Goal: Register for event/course

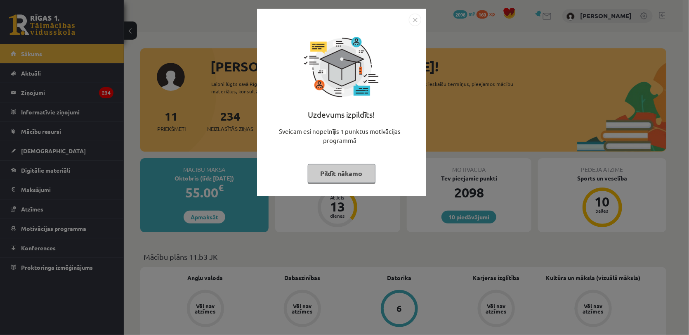
click at [343, 170] on button "Pildīt nākamo" at bounding box center [342, 173] width 68 height 19
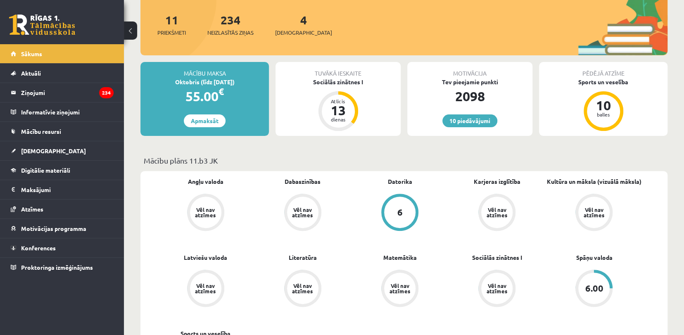
scroll to position [102, 0]
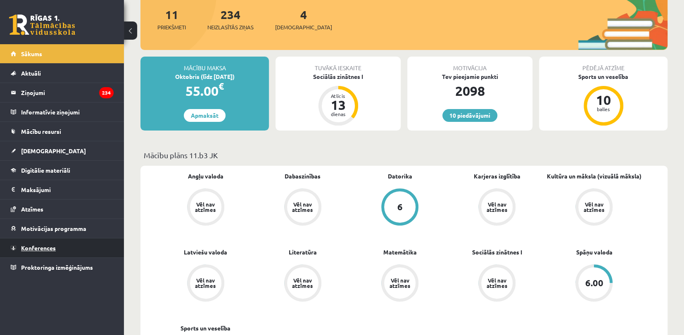
click at [54, 238] on link "Konferences" at bounding box center [62, 247] width 103 height 19
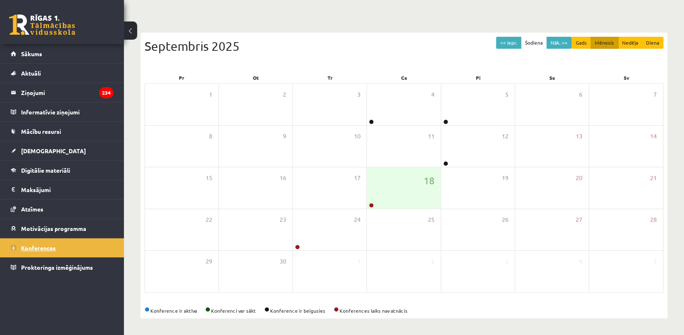
scroll to position [59, 0]
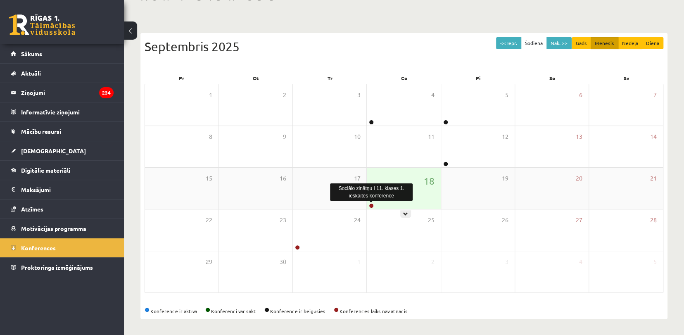
click at [371, 204] on link at bounding box center [371, 205] width 5 height 5
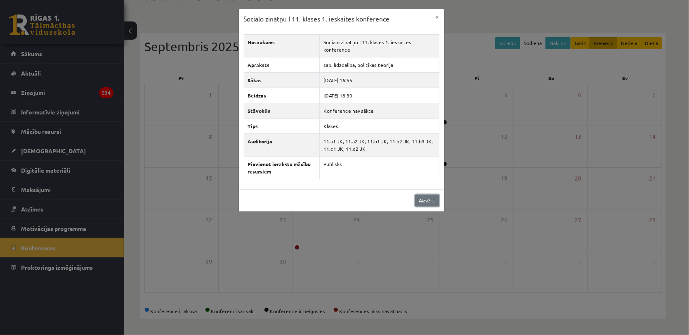
click at [422, 203] on link "Aizvērt" at bounding box center [427, 200] width 24 height 12
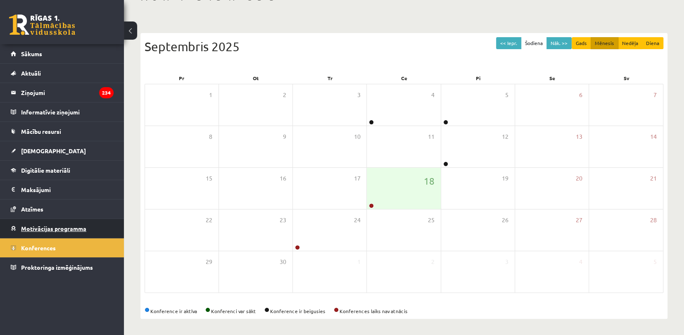
click at [35, 219] on link "Motivācijas programma" at bounding box center [62, 228] width 103 height 19
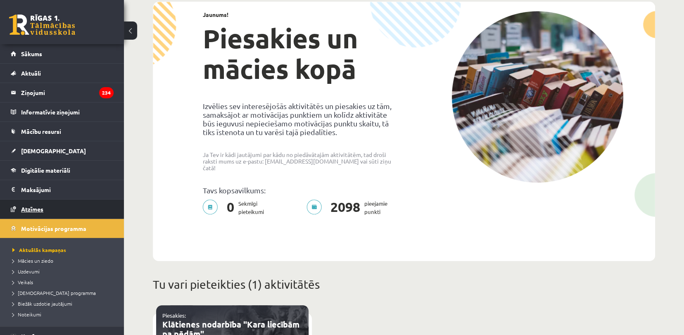
click at [60, 213] on link "Atzīmes" at bounding box center [62, 208] width 103 height 19
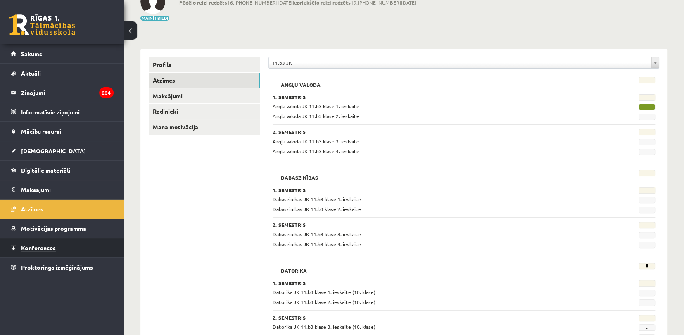
click at [54, 246] on span "Konferences" at bounding box center [38, 247] width 35 height 7
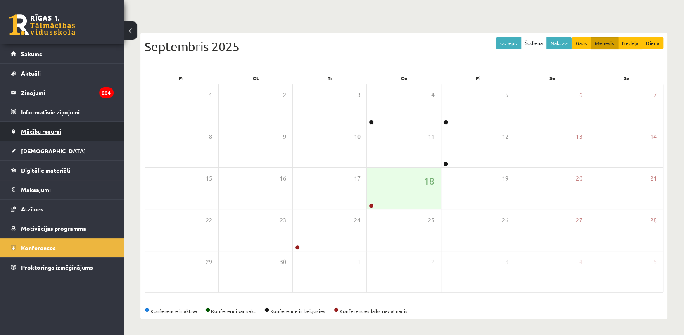
click at [48, 139] on link "Mācību resursi" at bounding box center [62, 131] width 103 height 19
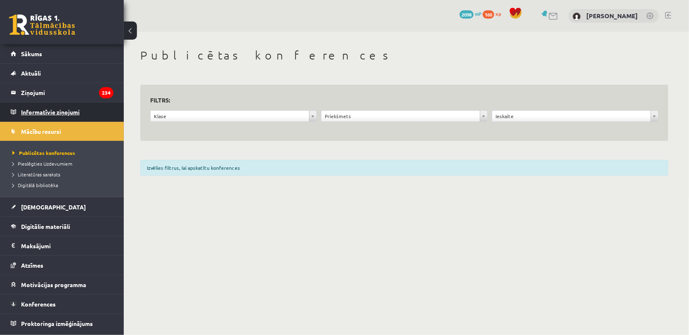
click at [80, 104] on legend "Informatīvie ziņojumi 0" at bounding box center [67, 111] width 92 height 19
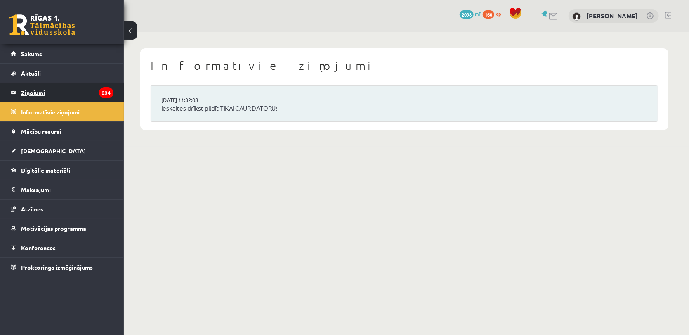
click at [55, 89] on legend "Ziņojumi 234" at bounding box center [67, 92] width 92 height 19
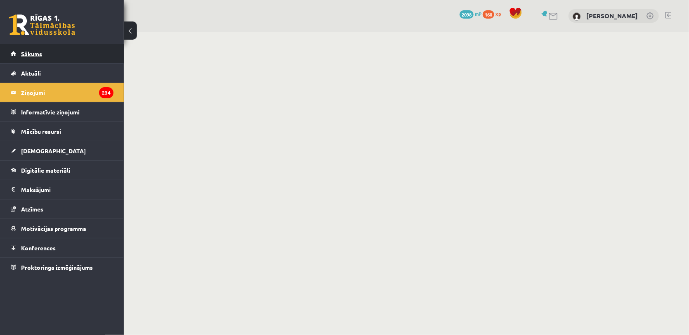
click at [48, 47] on link "Sākums" at bounding box center [62, 53] width 103 height 19
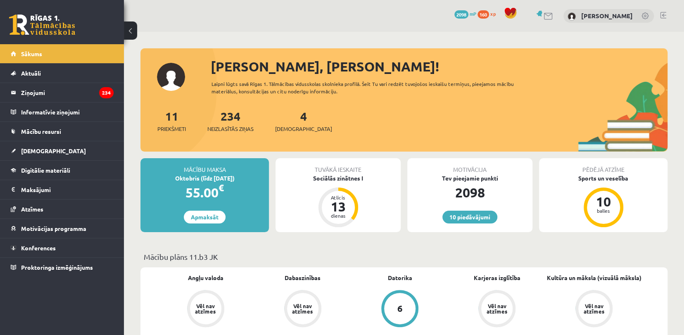
click at [313, 173] on div "Tuvākā ieskaite" at bounding box center [337, 166] width 125 height 16
click at [318, 178] on div "Sociālās zinātnes I" at bounding box center [337, 178] width 125 height 9
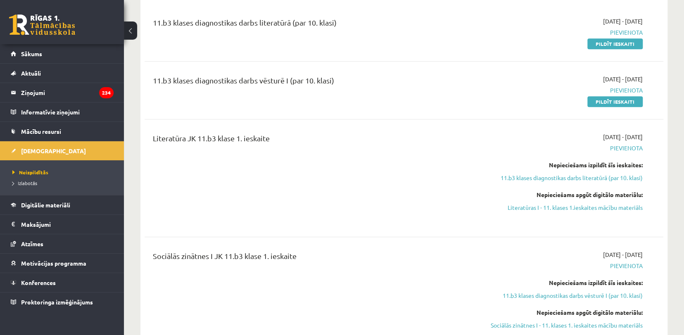
scroll to position [199, 0]
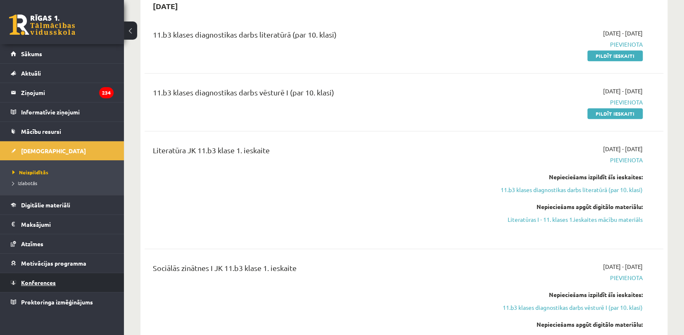
click at [50, 285] on link "Konferences" at bounding box center [62, 282] width 103 height 19
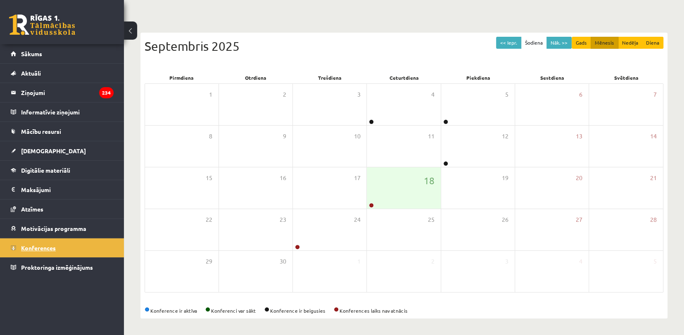
scroll to position [59, 0]
click at [44, 143] on link "[DEMOGRAPHIC_DATA]" at bounding box center [62, 150] width 103 height 19
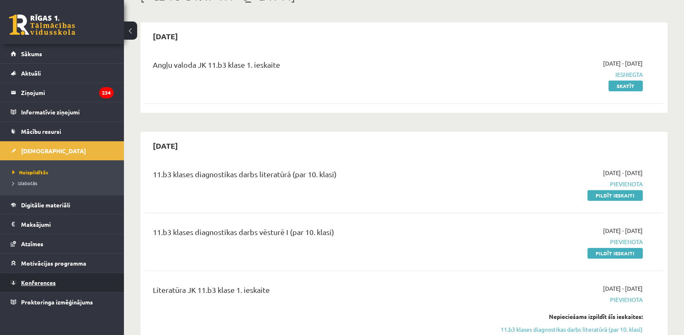
click at [55, 282] on link "Konferences" at bounding box center [62, 282] width 103 height 19
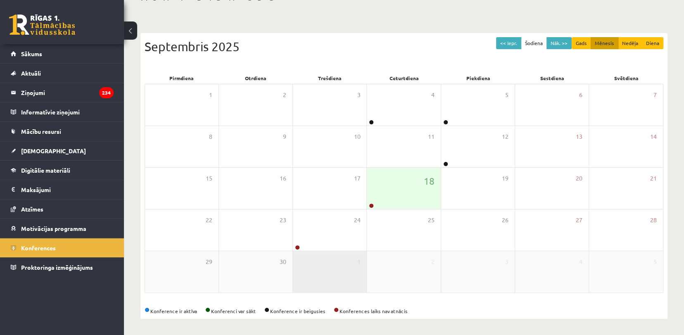
click at [329, 251] on div "1" at bounding box center [329, 271] width 73 height 41
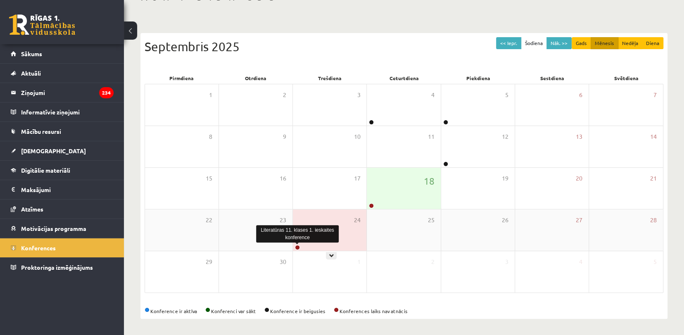
click at [298, 245] on link at bounding box center [297, 247] width 5 height 5
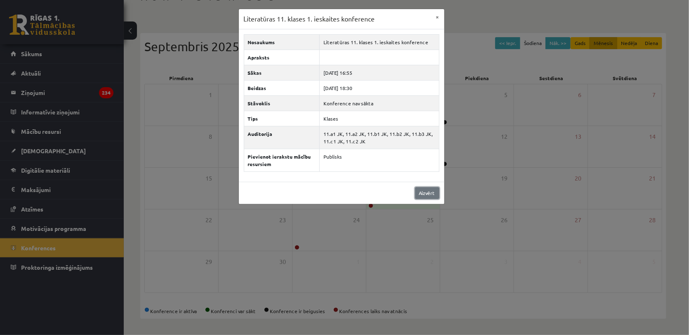
click at [432, 193] on link "Aizvērt" at bounding box center [427, 193] width 24 height 12
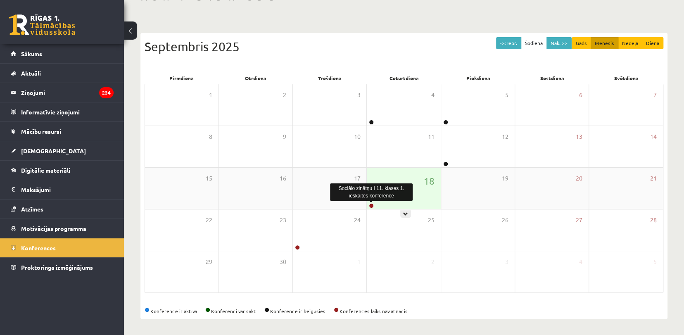
click at [370, 205] on link at bounding box center [371, 205] width 5 height 5
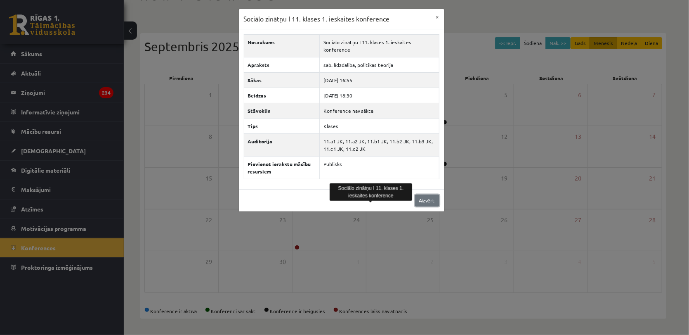
click at [438, 197] on link "Aizvērt" at bounding box center [427, 200] width 24 height 12
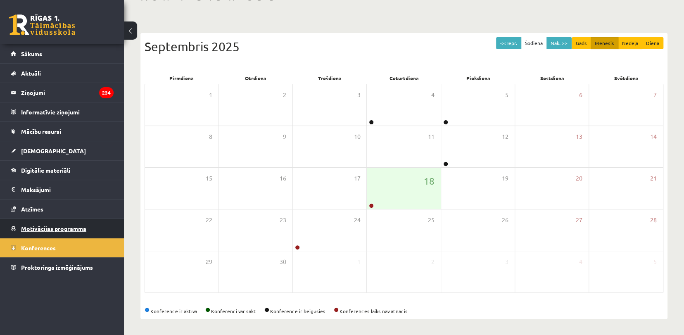
click at [61, 229] on span "Motivācijas programma" at bounding box center [53, 228] width 65 height 7
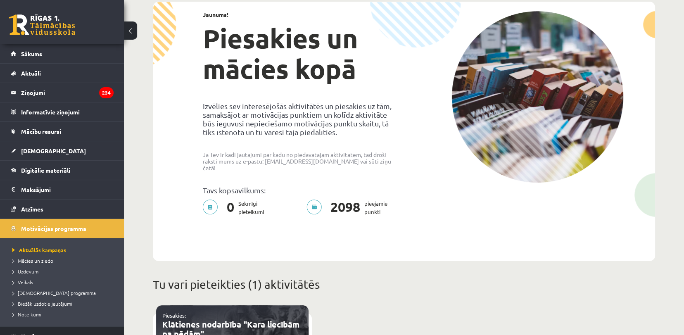
click at [43, 330] on link "Konferences" at bounding box center [62, 336] width 103 height 19
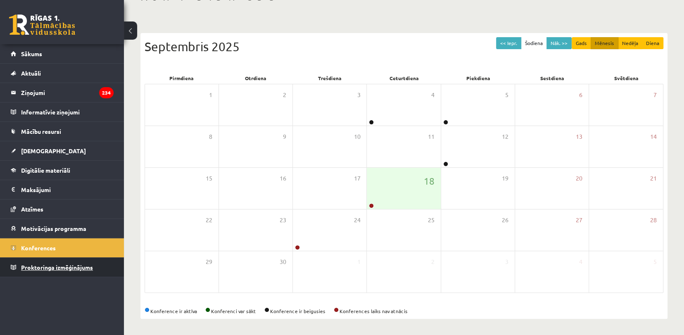
click at [91, 271] on link "Proktoringa izmēģinājums" at bounding box center [62, 267] width 103 height 19
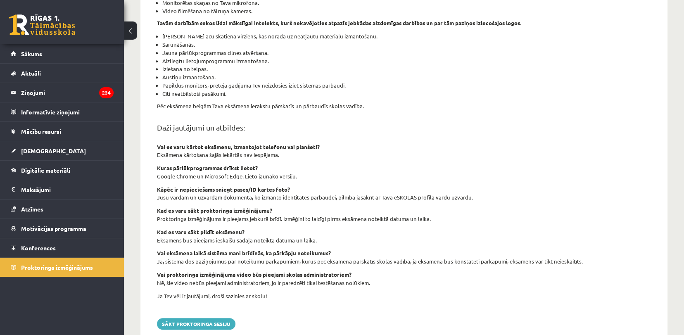
scroll to position [235, 0]
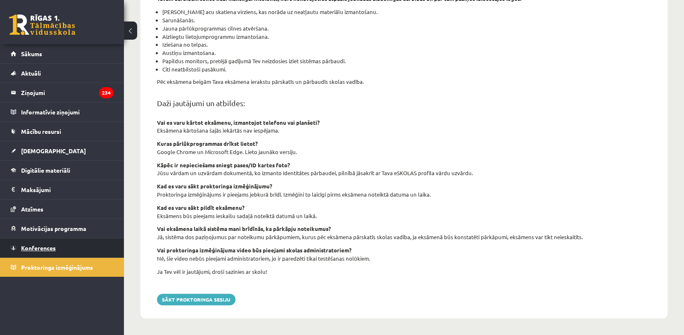
click at [96, 244] on link "Konferences" at bounding box center [62, 247] width 103 height 19
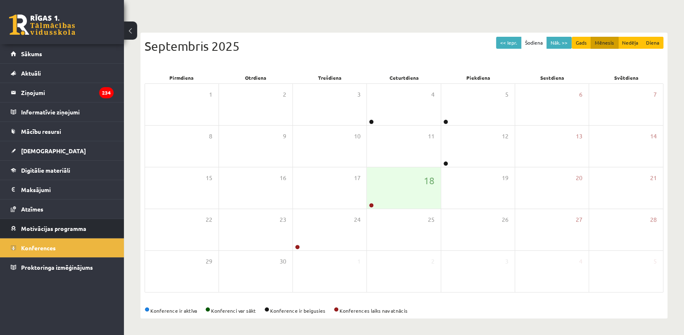
scroll to position [59, 0]
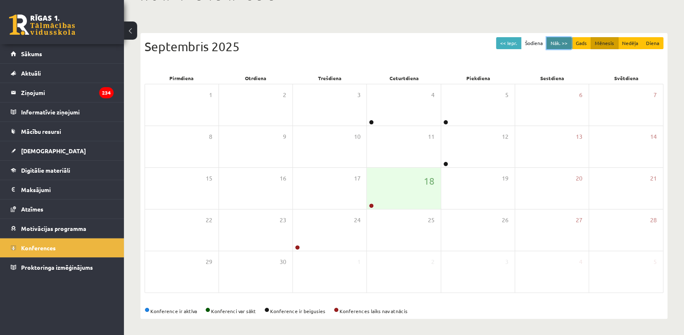
click at [556, 45] on button "Nāk. >>" at bounding box center [558, 43] width 25 height 12
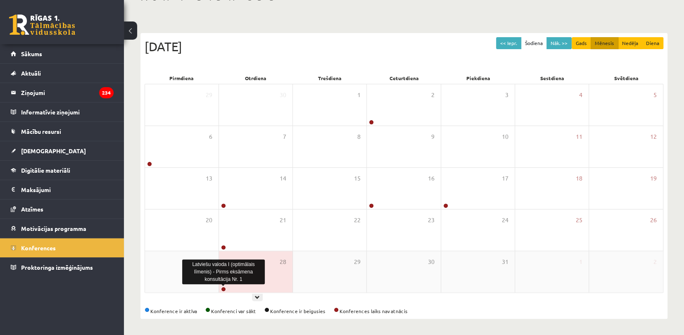
click at [223, 289] on link at bounding box center [223, 288] width 5 height 5
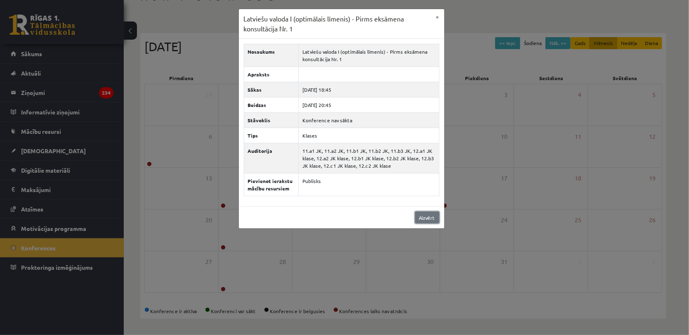
click at [429, 213] on link "Aizvērt" at bounding box center [427, 217] width 24 height 12
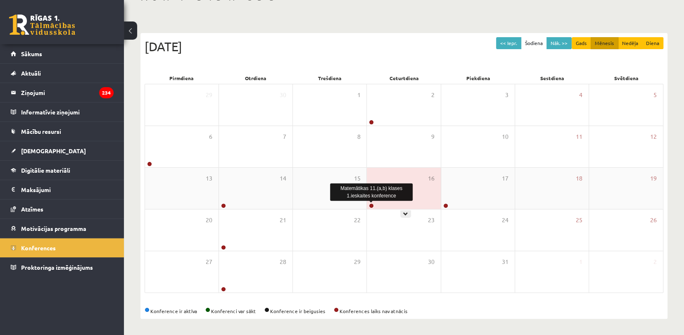
click at [371, 205] on link at bounding box center [371, 205] width 5 height 5
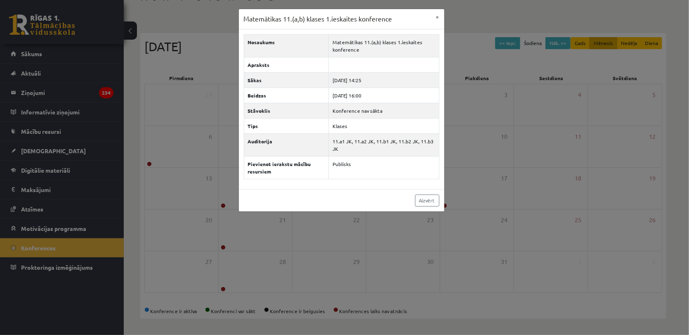
click at [411, 206] on div "Aizvērt" at bounding box center [342, 200] width 206 height 22
click at [417, 201] on link "Aizvērt" at bounding box center [427, 200] width 24 height 12
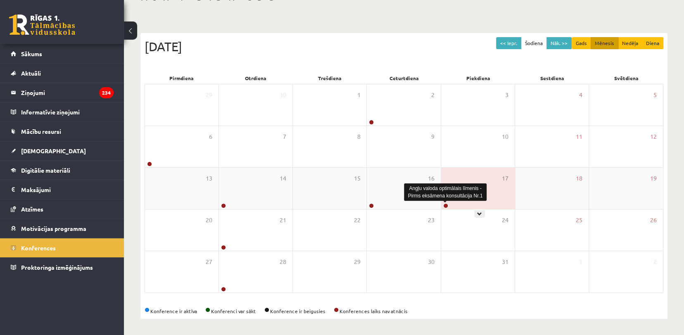
click at [443, 204] on link at bounding box center [445, 205] width 5 height 5
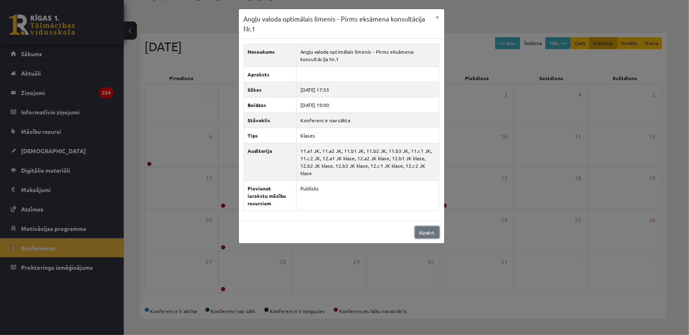
click at [429, 226] on link "Aizvērt" at bounding box center [427, 232] width 24 height 12
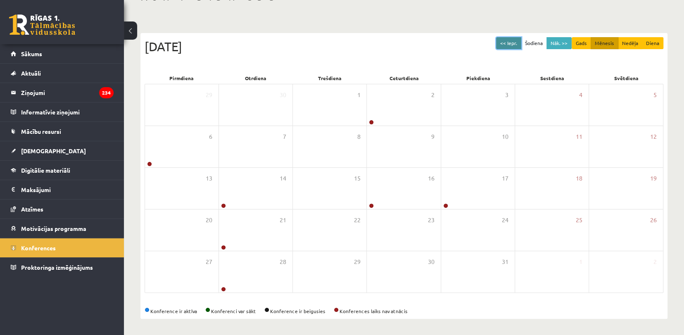
click at [514, 47] on button "<< Iepr." at bounding box center [508, 43] width 25 height 12
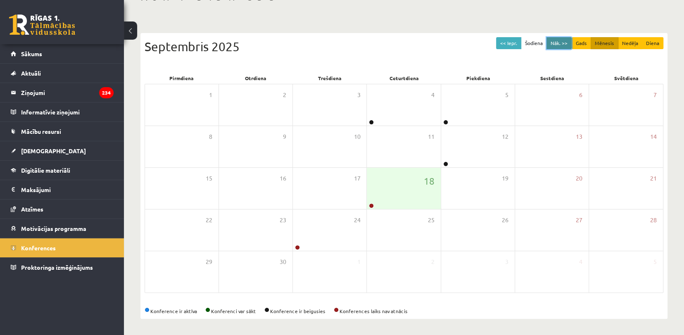
click at [560, 37] on button "Nāk. >>" at bounding box center [558, 43] width 25 height 12
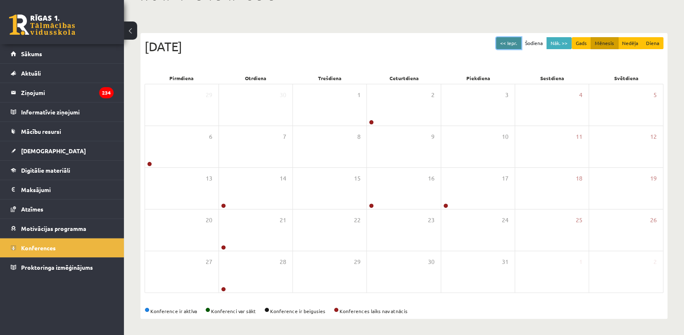
click at [516, 38] on button "<< Iepr." at bounding box center [508, 43] width 25 height 12
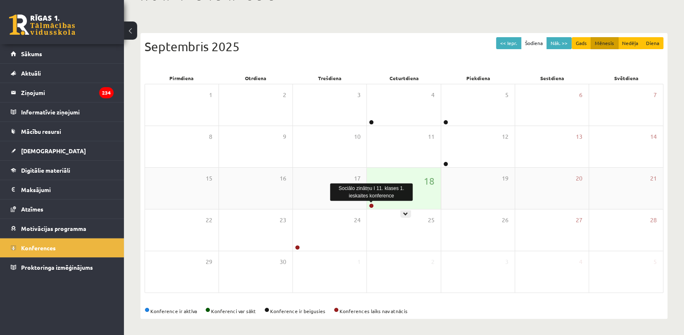
click at [372, 204] on link at bounding box center [371, 205] width 5 height 5
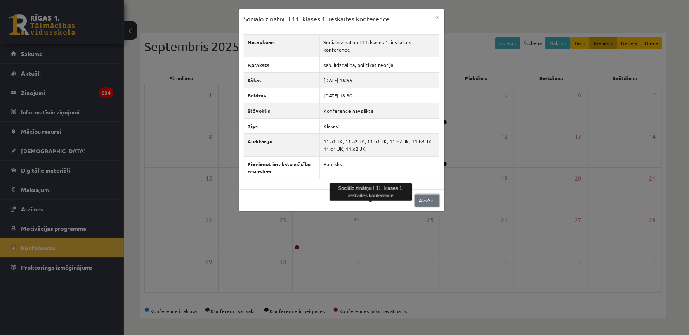
click at [415, 199] on link "Aizvērt" at bounding box center [427, 200] width 24 height 12
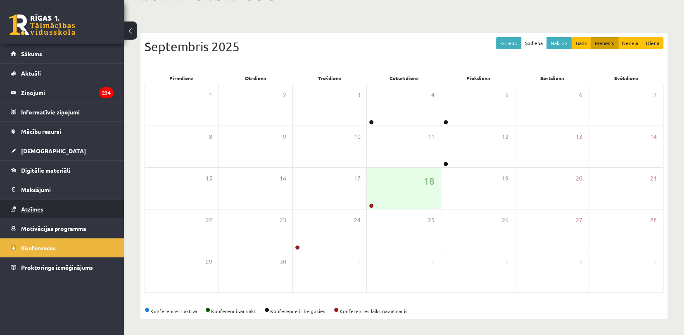
click at [40, 209] on span "Atzīmes" at bounding box center [32, 208] width 22 height 7
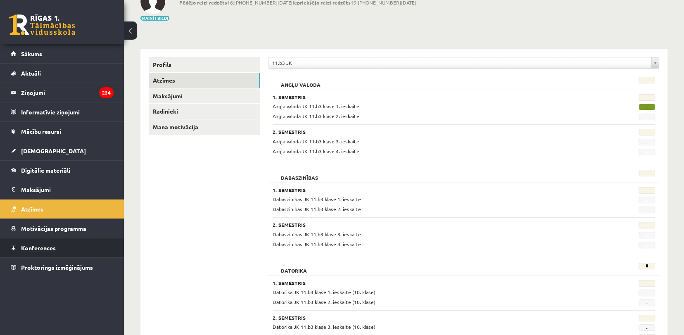
click at [36, 250] on span "Konferences" at bounding box center [38, 247] width 35 height 7
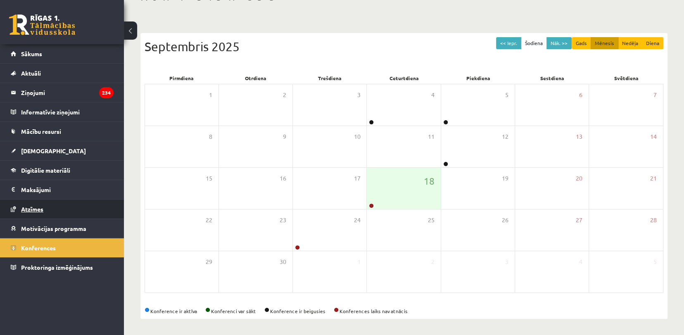
click at [46, 206] on link "Atzīmes" at bounding box center [62, 208] width 103 height 19
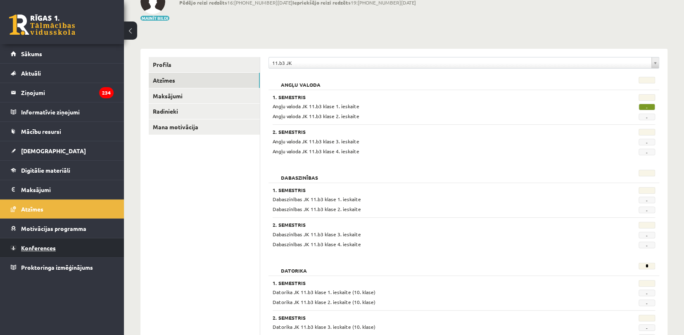
click at [33, 244] on span "Konferences" at bounding box center [38, 247] width 35 height 7
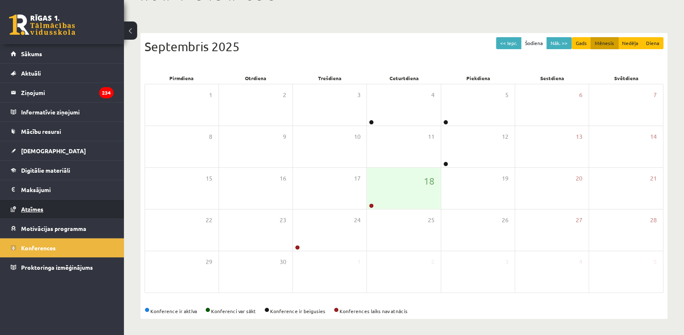
click at [29, 208] on span "Atzīmes" at bounding box center [32, 208] width 22 height 7
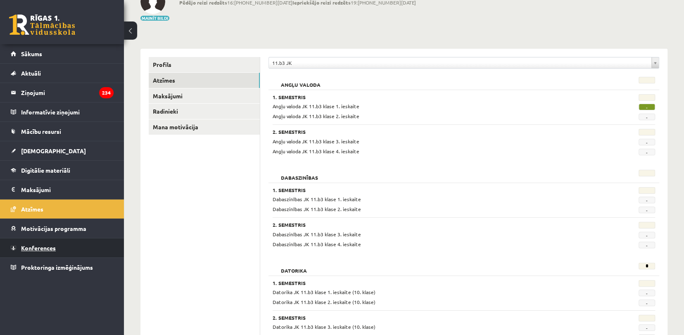
click at [28, 251] on link "Konferences" at bounding box center [62, 247] width 103 height 19
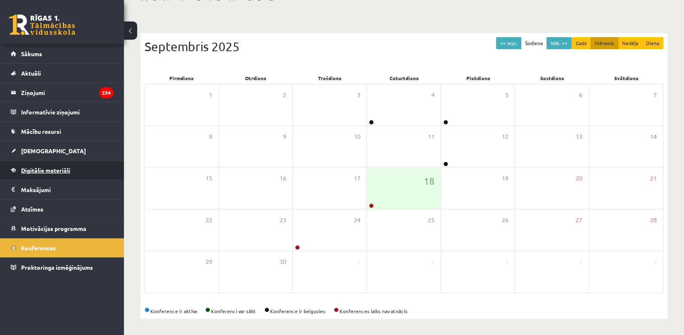
click at [52, 173] on link "Digitālie materiāli" at bounding box center [62, 170] width 103 height 19
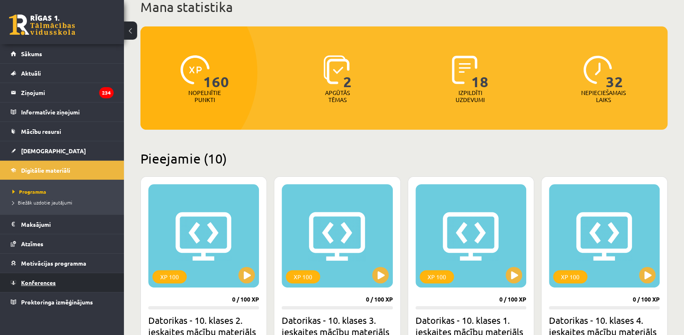
click at [59, 281] on link "Konferences" at bounding box center [62, 282] width 103 height 19
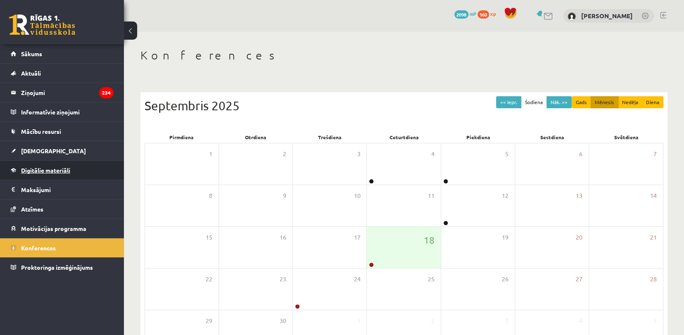
click at [24, 177] on link "Digitālie materiāli" at bounding box center [62, 170] width 103 height 19
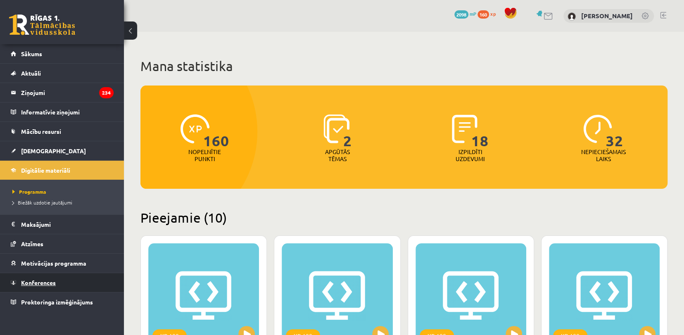
click at [38, 280] on span "Konferences" at bounding box center [38, 282] width 35 height 7
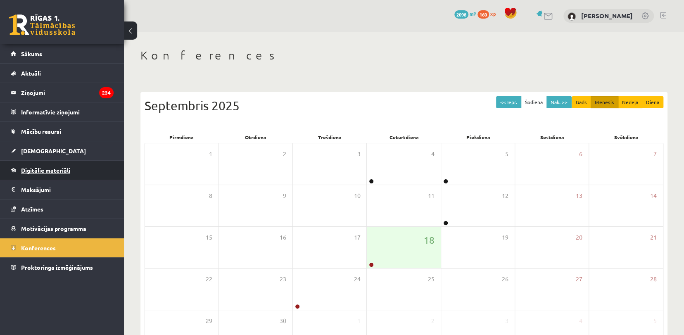
click at [34, 165] on link "Digitālie materiāli" at bounding box center [62, 170] width 103 height 19
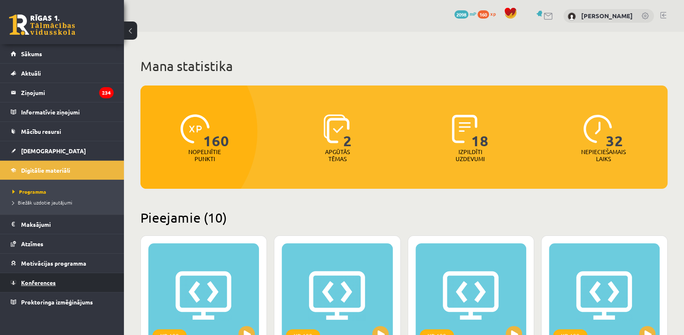
click at [35, 279] on span "Konferences" at bounding box center [38, 282] width 35 height 7
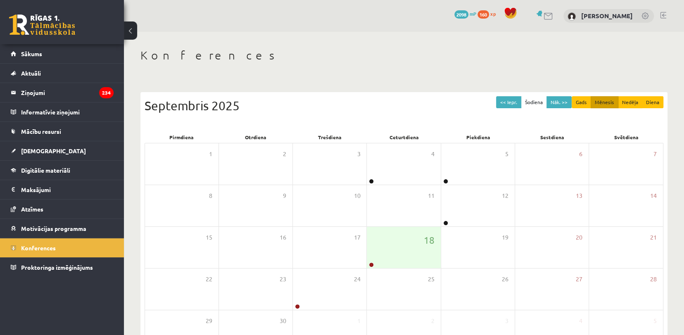
scroll to position [59, 0]
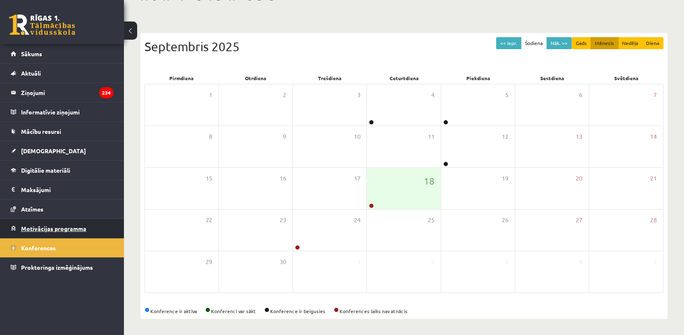
click at [30, 227] on span "Motivācijas programma" at bounding box center [53, 228] width 65 height 7
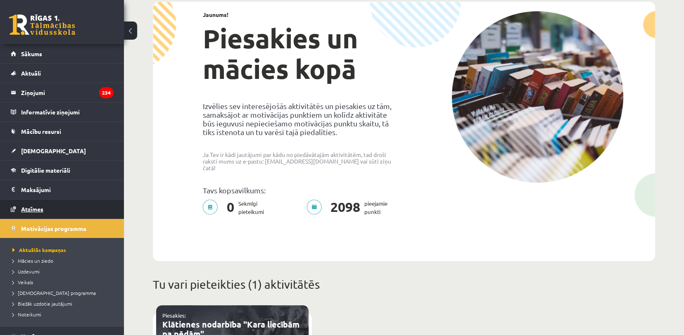
click at [36, 213] on link "Atzīmes" at bounding box center [62, 208] width 103 height 19
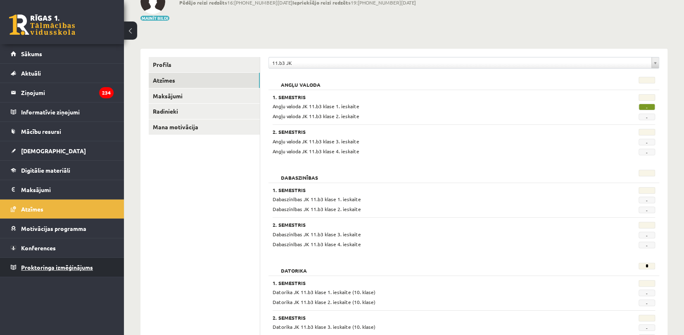
drag, startPoint x: 43, startPoint y: 281, endPoint x: 43, endPoint y: 275, distance: 5.8
click at [43, 275] on div "0 Dāvanas 2098 mP 160 xp Kristiāns Šīmens Sākums Aktuāli Kā mācīties eSKOLĀ Kon…" at bounding box center [62, 167] width 124 height 335
click at [38, 252] on link "Konferences" at bounding box center [62, 247] width 103 height 19
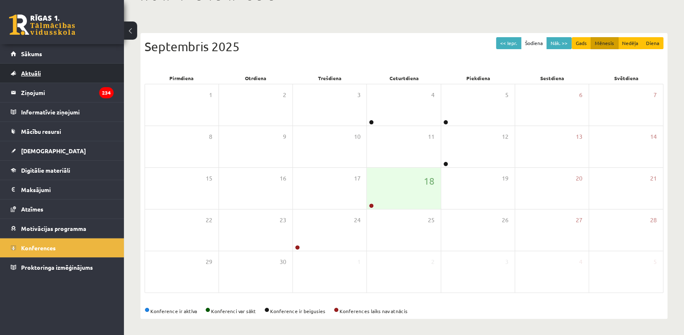
click at [46, 74] on link "Aktuāli" at bounding box center [62, 73] width 103 height 19
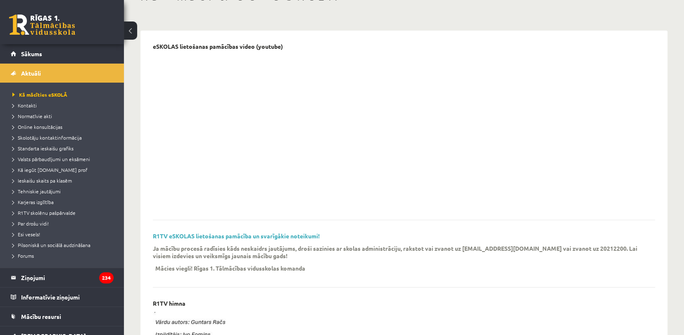
click at [45, 43] on div "0 Dāvanas 2098 mP 160 xp" at bounding box center [62, 22] width 124 height 44
click at [44, 47] on link "Sākums" at bounding box center [62, 53] width 103 height 19
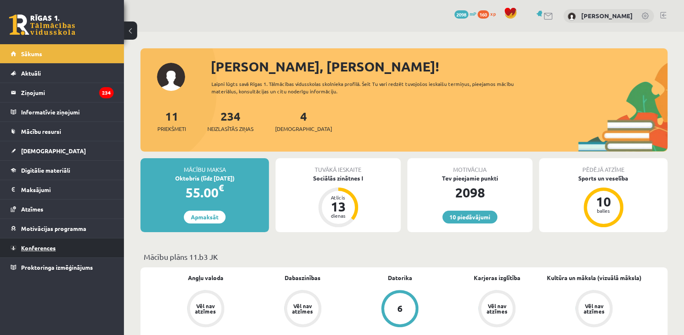
click at [18, 249] on link "Konferences" at bounding box center [62, 247] width 103 height 19
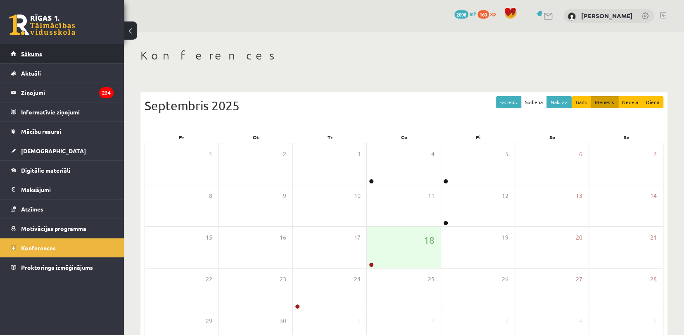
click at [102, 52] on link "Sākums" at bounding box center [62, 53] width 103 height 19
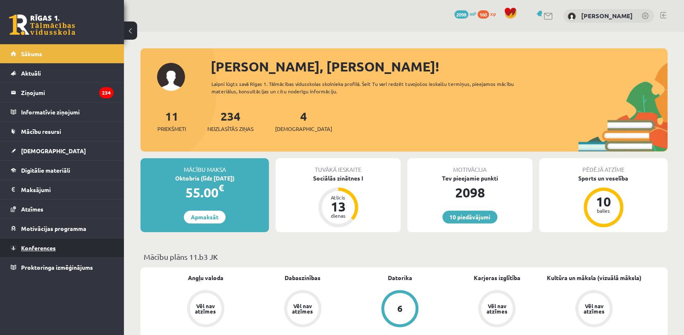
click at [36, 250] on span "Konferences" at bounding box center [38, 247] width 35 height 7
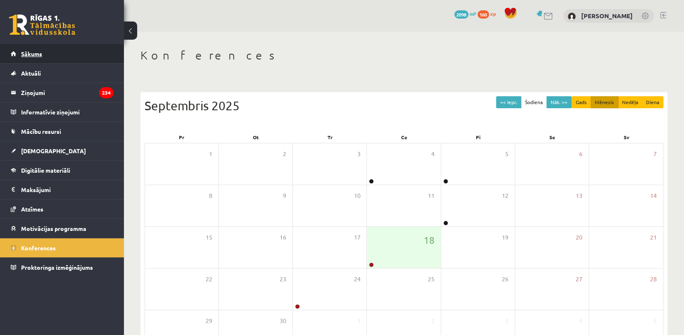
click at [47, 55] on link "Sākums" at bounding box center [62, 53] width 103 height 19
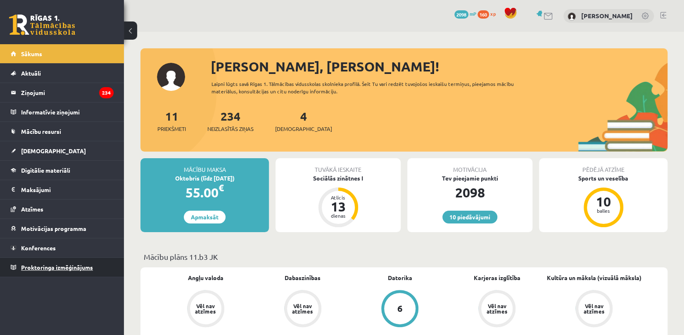
click at [66, 263] on span "Proktoringa izmēģinājums" at bounding box center [57, 266] width 72 height 7
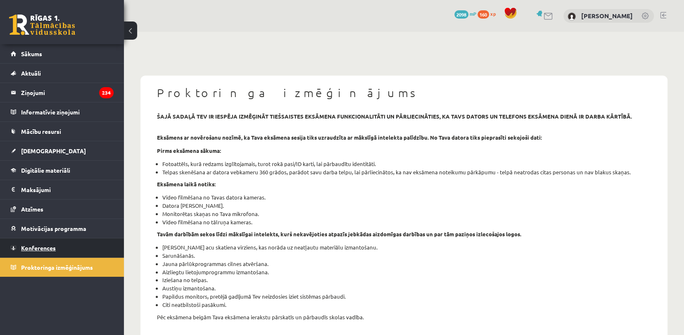
click at [51, 242] on link "Konferences" at bounding box center [62, 247] width 103 height 19
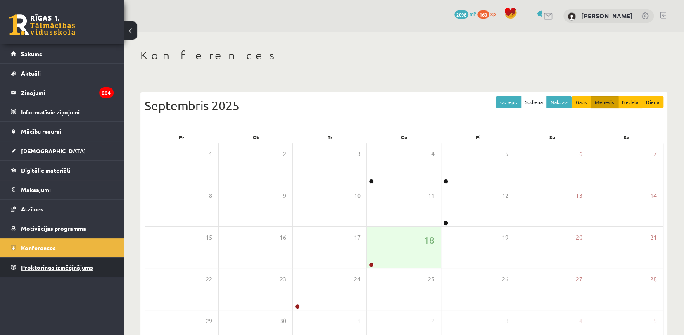
click at [46, 261] on link "Proktoringa izmēģinājums" at bounding box center [62, 267] width 103 height 19
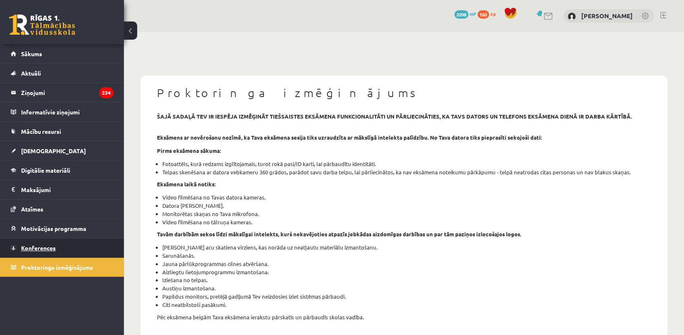
click at [50, 251] on link "Konferences" at bounding box center [62, 247] width 103 height 19
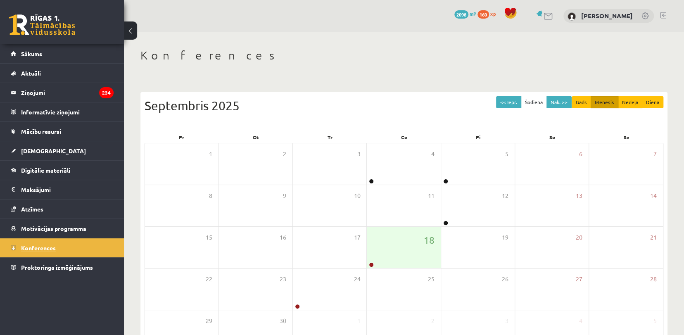
click at [62, 248] on link "Konferences" at bounding box center [62, 247] width 103 height 19
click at [74, 263] on span "Proktoringa izmēģinājums" at bounding box center [57, 266] width 72 height 7
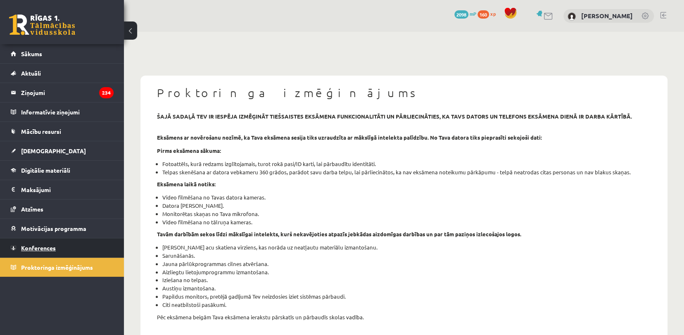
click at [68, 246] on link "Konferences" at bounding box center [62, 247] width 103 height 19
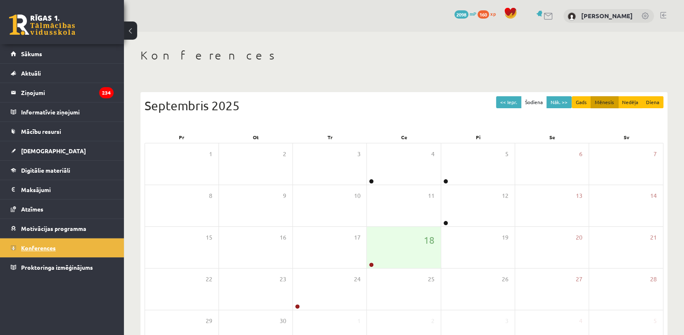
click at [68, 247] on link "Konferences" at bounding box center [62, 247] width 103 height 19
click at [68, 246] on link "Konferences" at bounding box center [62, 247] width 103 height 19
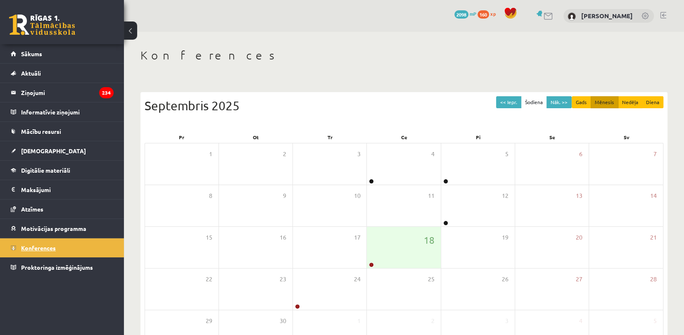
click at [68, 246] on link "Konferences" at bounding box center [62, 247] width 103 height 19
click at [68, 247] on link "Konferences" at bounding box center [62, 247] width 103 height 19
click at [54, 253] on link "Konferences" at bounding box center [62, 247] width 103 height 19
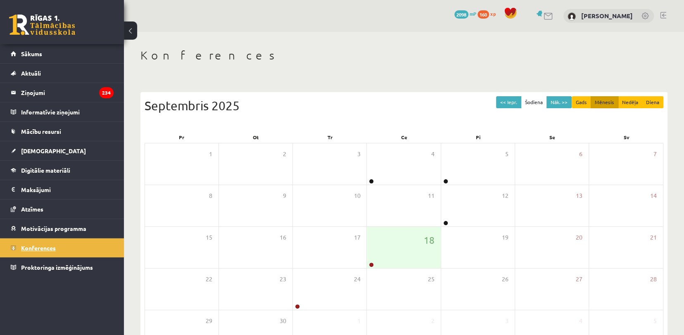
click at [54, 253] on link "Konferences" at bounding box center [62, 247] width 103 height 19
click at [54, 241] on link "Konferences" at bounding box center [62, 247] width 103 height 19
click at [52, 246] on span "Konferences" at bounding box center [38, 247] width 35 height 7
click at [54, 248] on span "Konferences" at bounding box center [38, 247] width 35 height 7
click at [54, 251] on link "Konferences" at bounding box center [62, 247] width 103 height 19
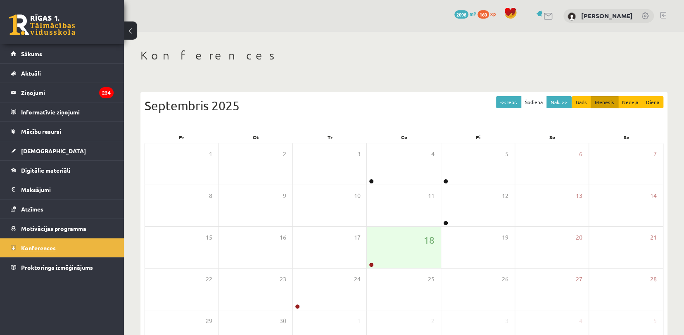
click at [60, 253] on link "Konferences" at bounding box center [62, 247] width 103 height 19
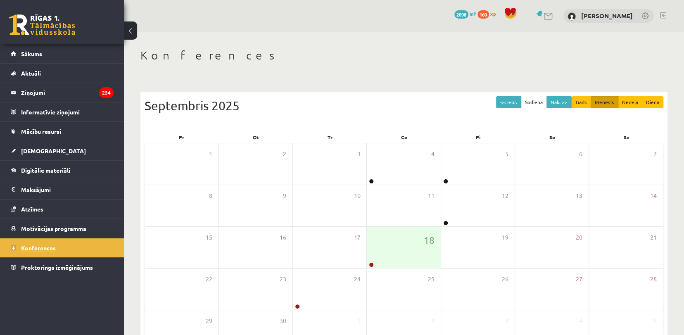
click at [60, 253] on link "Konferences" at bounding box center [62, 247] width 103 height 19
click at [369, 264] on link at bounding box center [371, 264] width 5 height 5
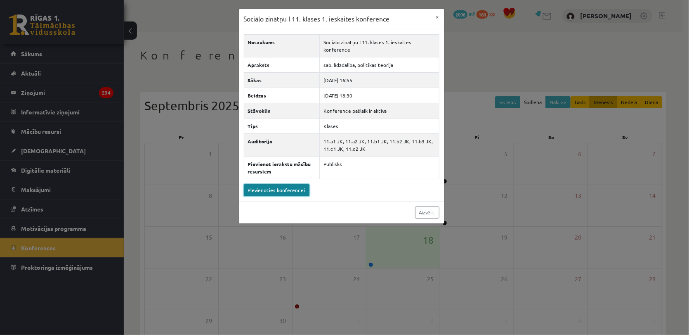
click at [272, 185] on link "Pievienoties konferencei" at bounding box center [277, 190] width 66 height 12
